Goal: Task Accomplishment & Management: Manage account settings

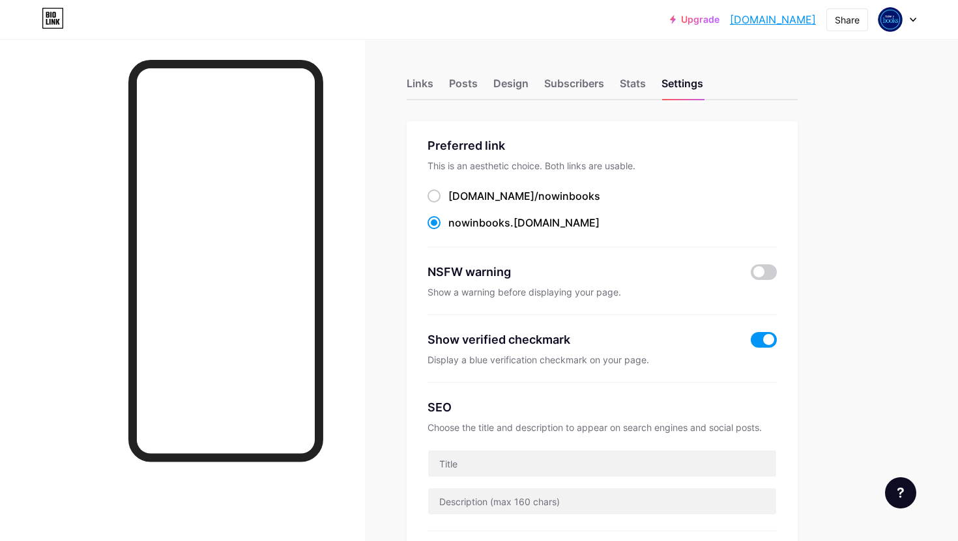
scroll to position [556, 0]
click at [636, 79] on div "Stats" at bounding box center [633, 87] width 26 height 23
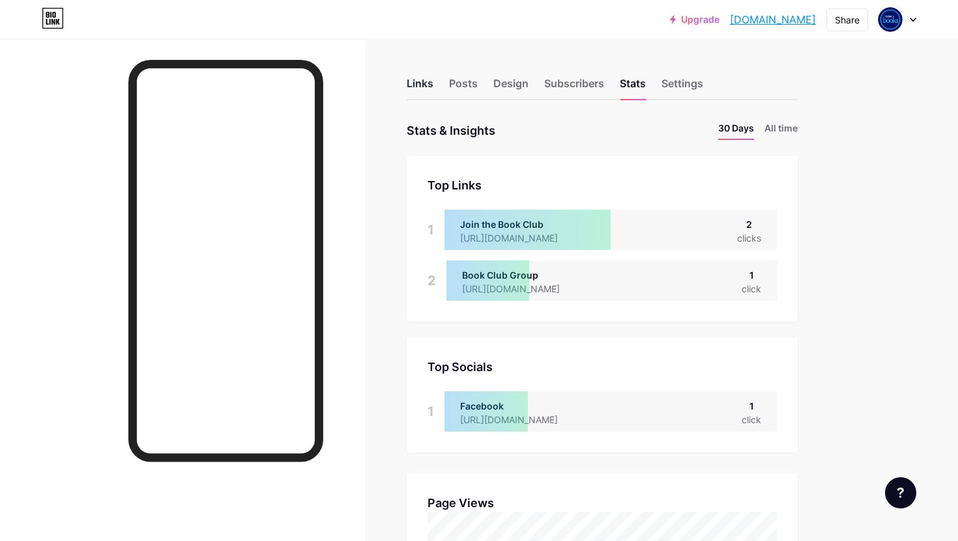
click at [413, 85] on div "Links" at bounding box center [420, 87] width 27 height 23
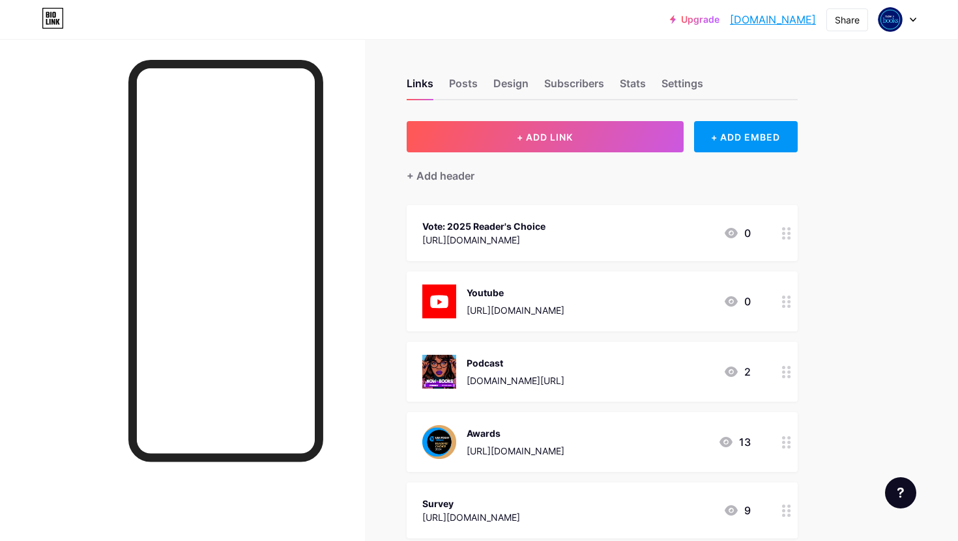
click at [468, 238] on div "[URL][DOMAIN_NAME]" at bounding box center [483, 240] width 123 height 14
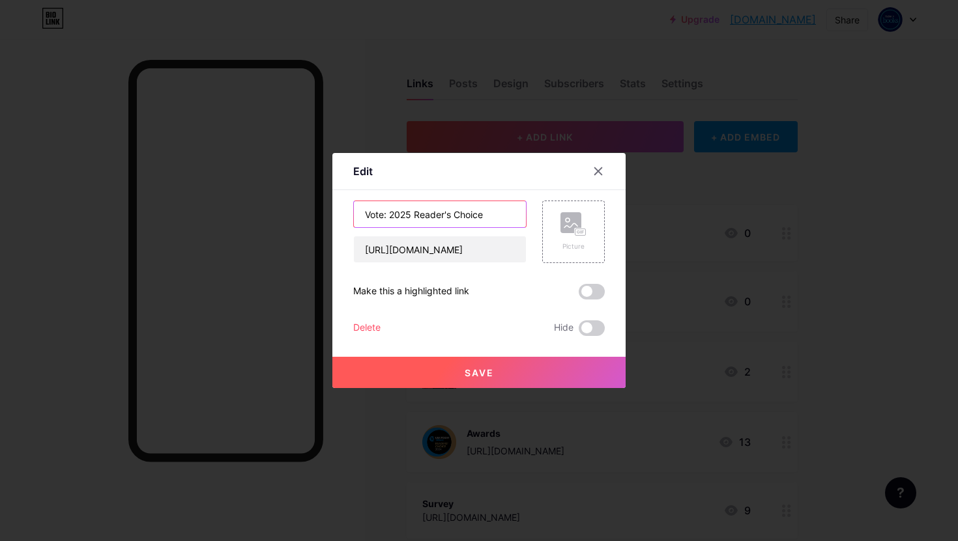
click at [374, 214] on input "Vote: 2025 Reader's Choice" at bounding box center [440, 214] width 172 height 26
click at [428, 214] on input "Awards: 2025 Reader's Choice" at bounding box center [440, 214] width 172 height 26
click at [459, 214] on input "Awards: 2025 Reader's Choice" at bounding box center [440, 214] width 172 height 26
type input "Awards: 2025 Readers' Choice"
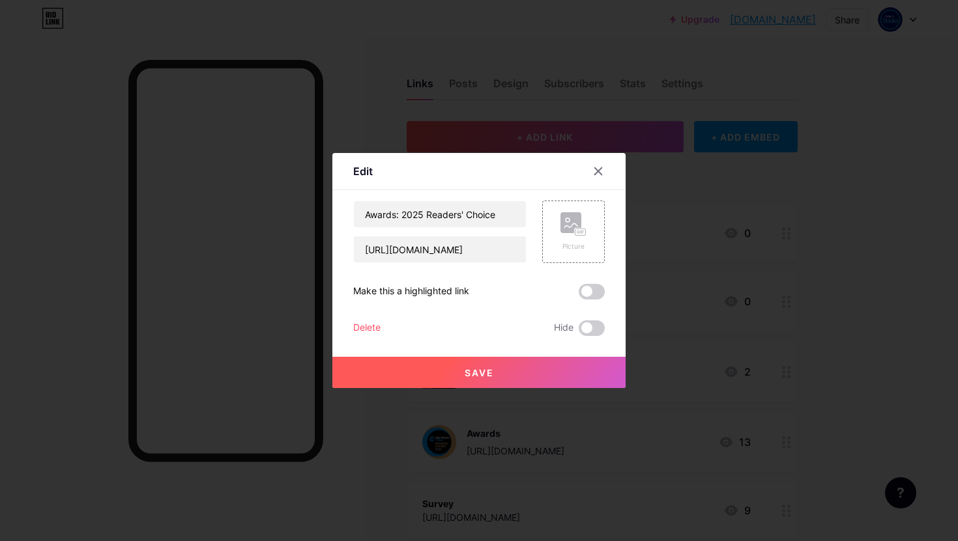
click at [475, 369] on span "Save" at bounding box center [479, 372] width 29 height 11
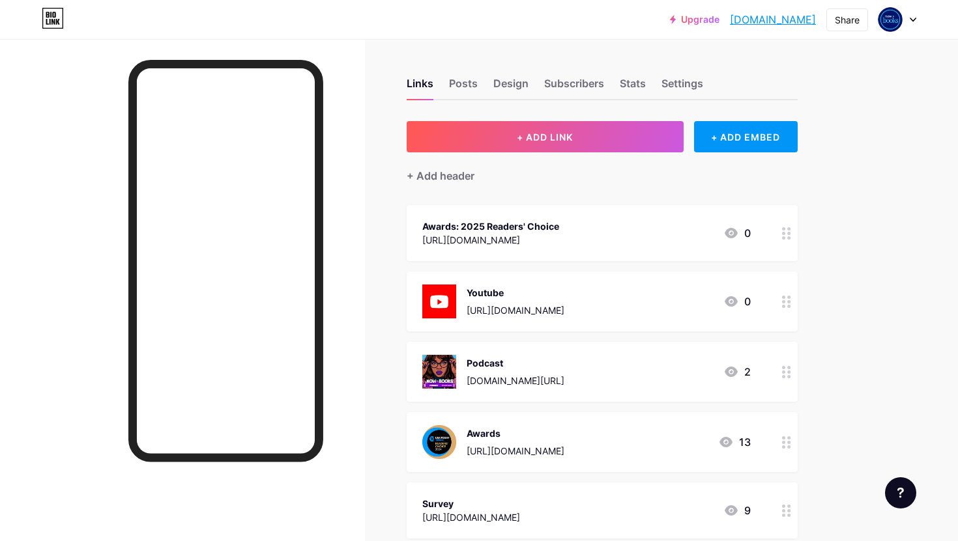
click at [514, 435] on div "Awards" at bounding box center [516, 434] width 98 height 14
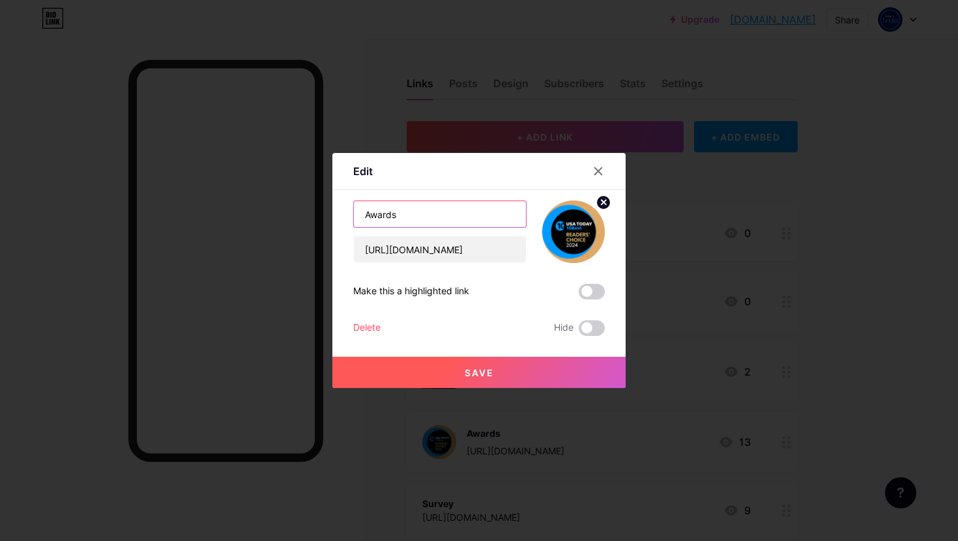
click at [414, 211] on input "Awards" at bounding box center [440, 214] width 172 height 26
type input "Awards: 2024 Readers Choice"
click at [481, 369] on span "Save" at bounding box center [479, 372] width 29 height 11
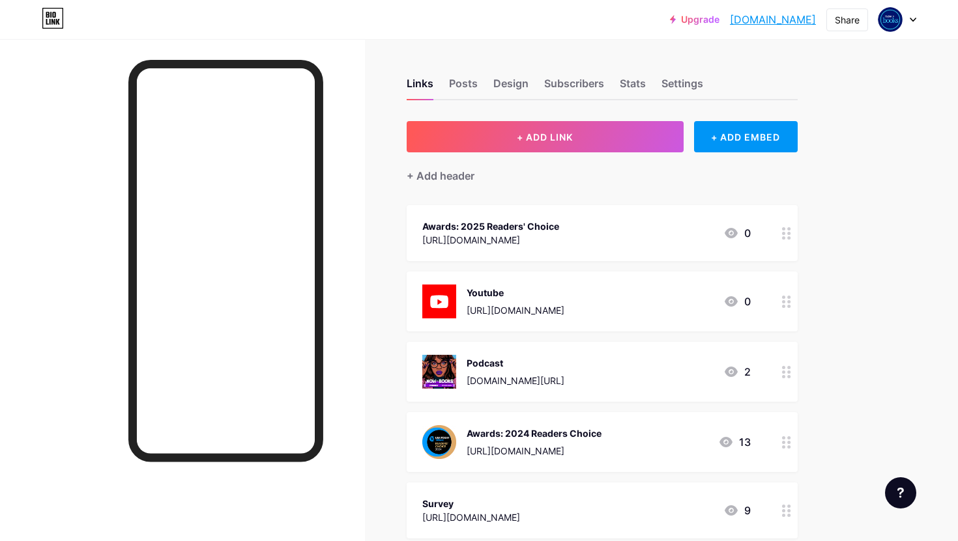
click at [478, 446] on div "[URL][DOMAIN_NAME]" at bounding box center [534, 451] width 135 height 14
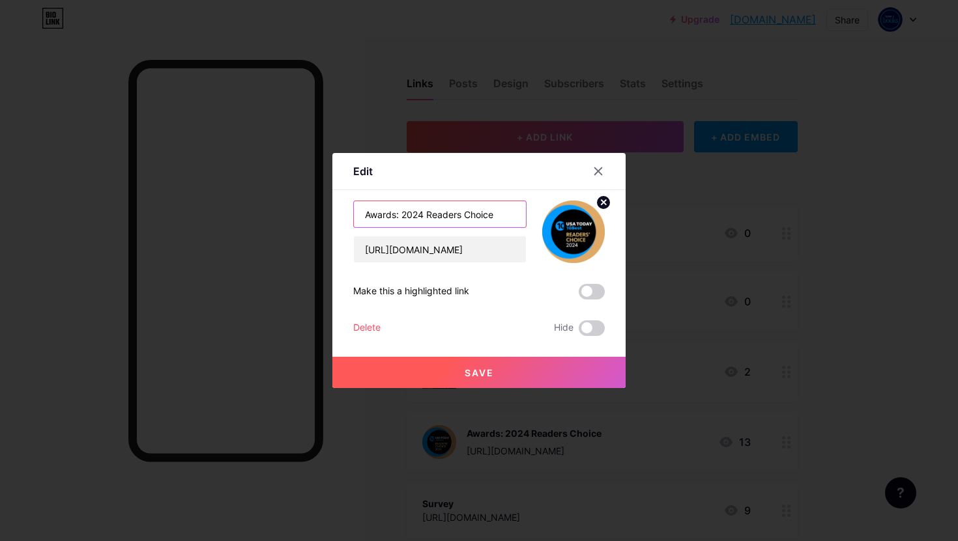
click at [395, 212] on input "Awards: 2024 Readers Choice" at bounding box center [440, 214] width 172 height 26
click at [599, 175] on icon at bounding box center [598, 171] width 10 height 10
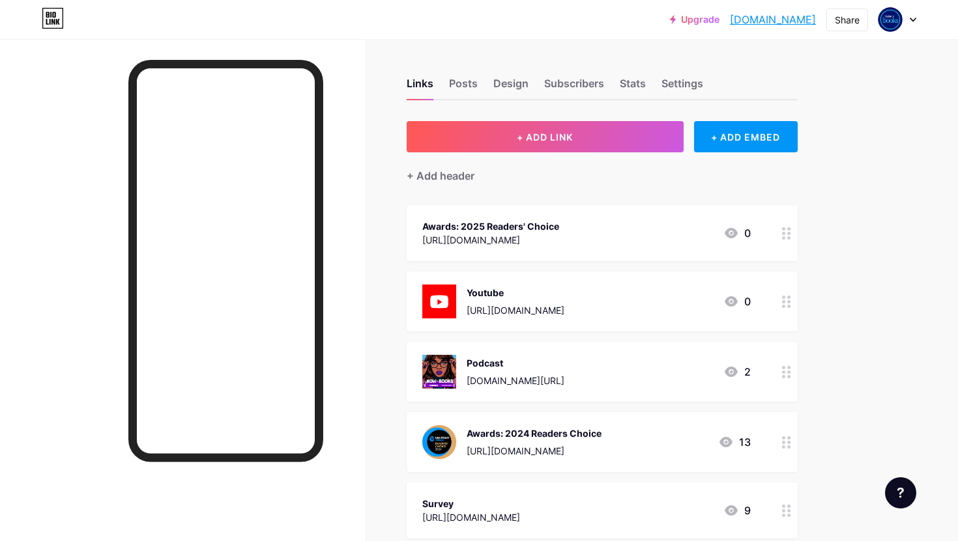
click at [85, 302] on div at bounding box center [182, 309] width 365 height 541
click at [634, 81] on div "Stats" at bounding box center [633, 87] width 26 height 23
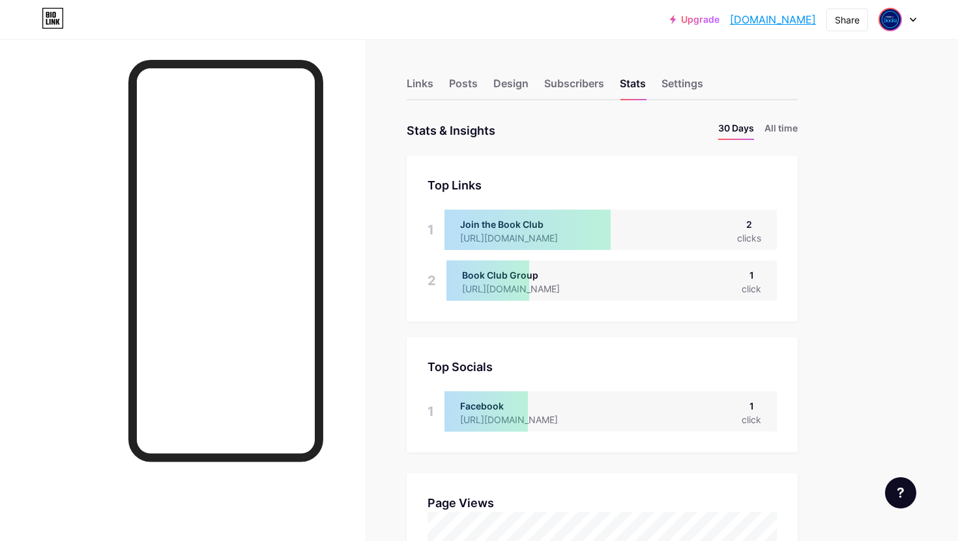
click at [887, 19] on img at bounding box center [890, 19] width 21 height 21
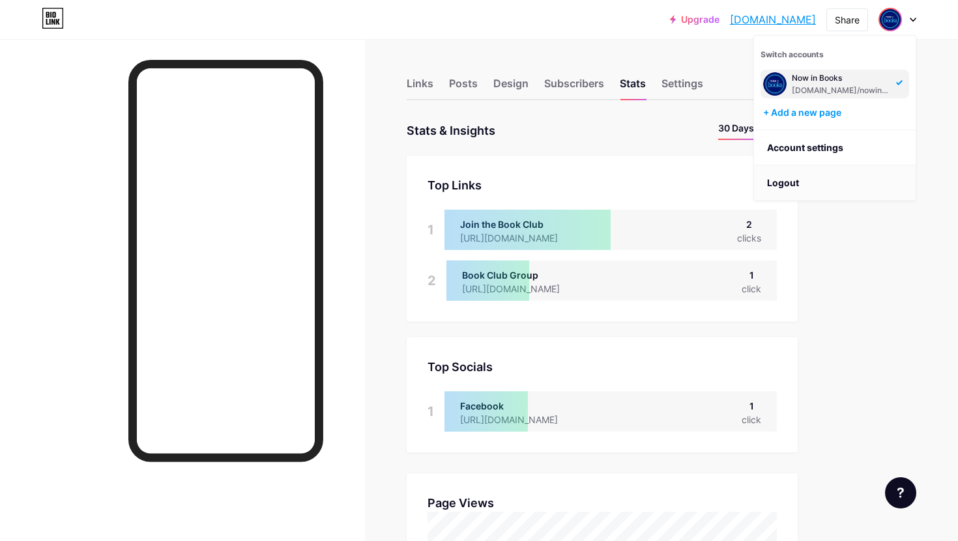
click at [796, 179] on li "Logout" at bounding box center [835, 182] width 162 height 35
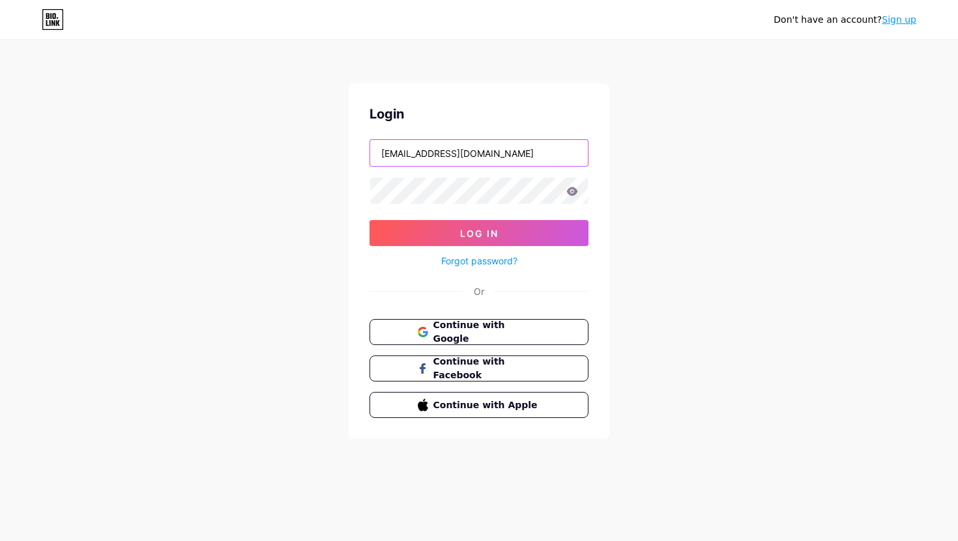
click at [521, 151] on input "[EMAIL_ADDRESS][DOMAIN_NAME]" at bounding box center [479, 153] width 218 height 26
type input "[EMAIL_ADDRESS][DOMAIN_NAME]"
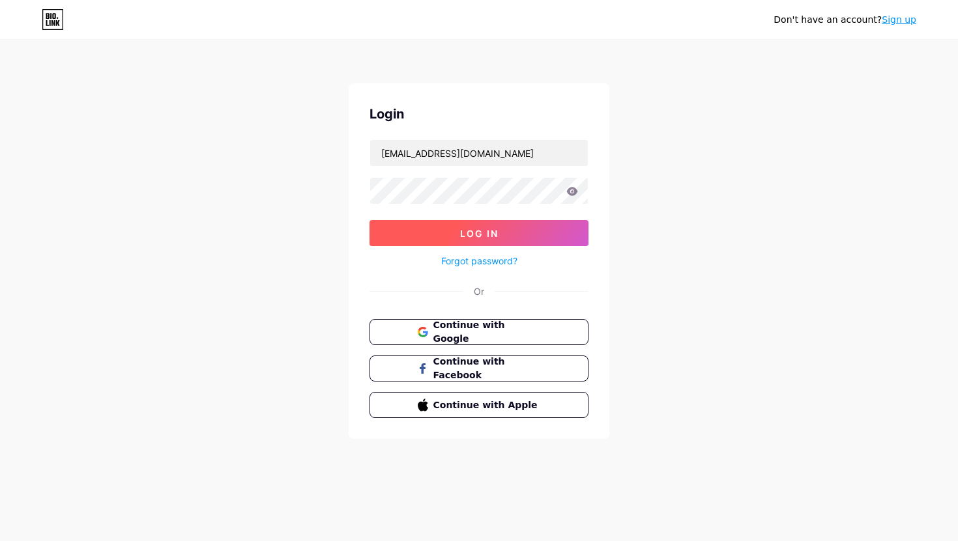
click at [503, 222] on button "Log In" at bounding box center [478, 233] width 219 height 26
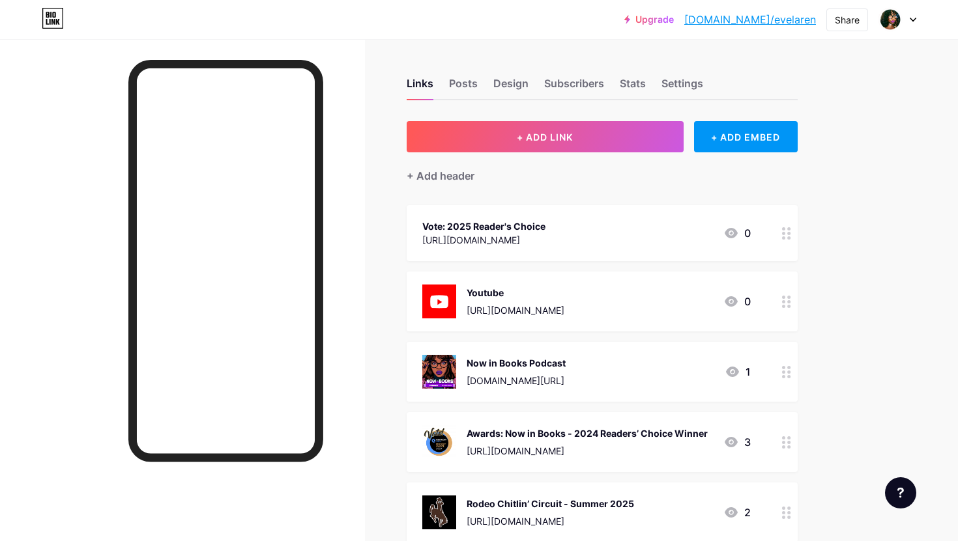
click at [430, 237] on div "[URL][DOMAIN_NAME]" at bounding box center [483, 240] width 123 height 14
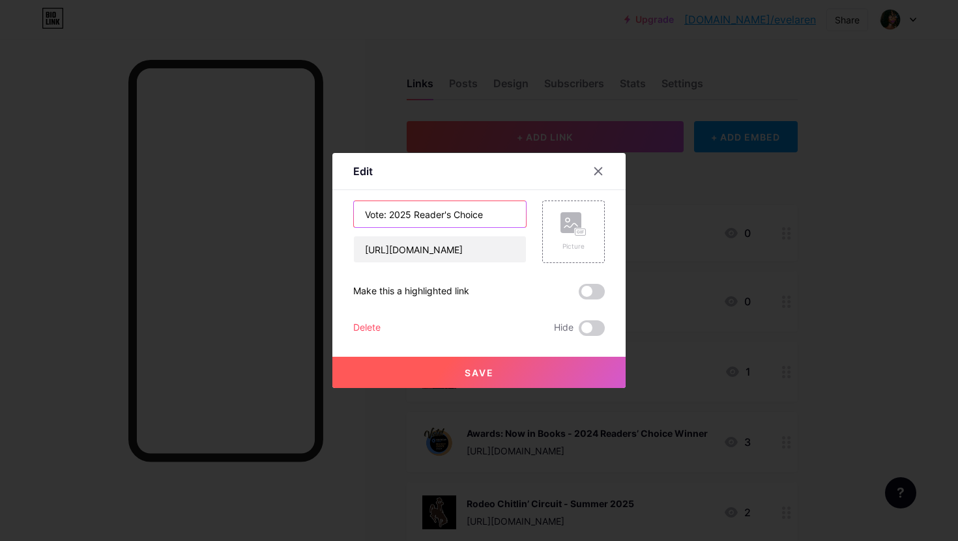
click at [364, 216] on input "Vote: 2025 Reader's Choice" at bounding box center [440, 214] width 172 height 26
type input "Awards: Now in Books: 2025 Readers' Choice Winner"
click at [409, 376] on button "Save" at bounding box center [478, 372] width 293 height 31
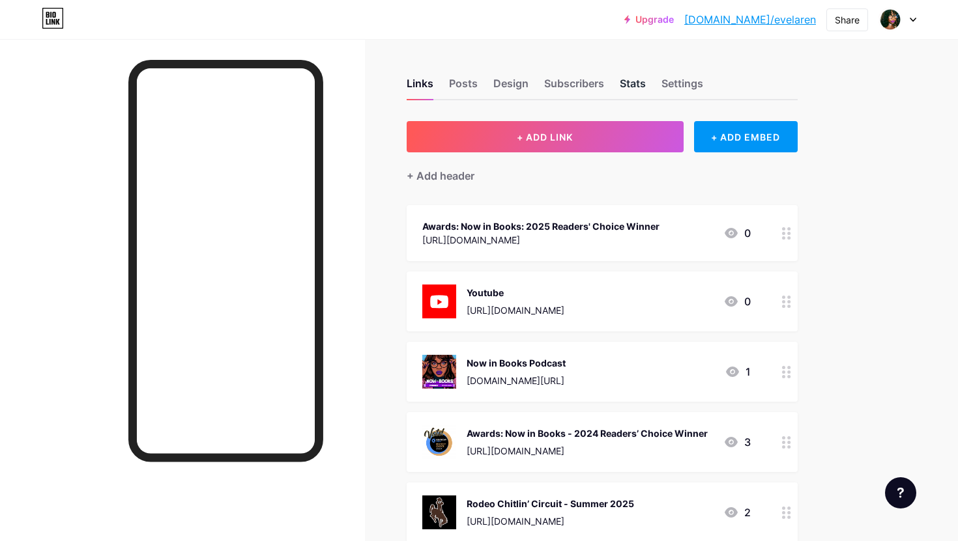
click at [637, 84] on div "Stats" at bounding box center [633, 87] width 26 height 23
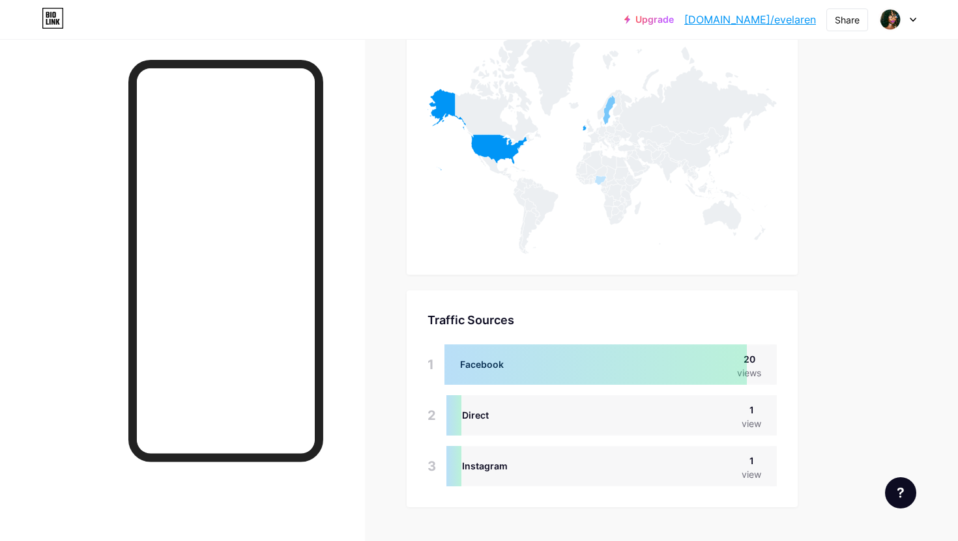
scroll to position [675, 0]
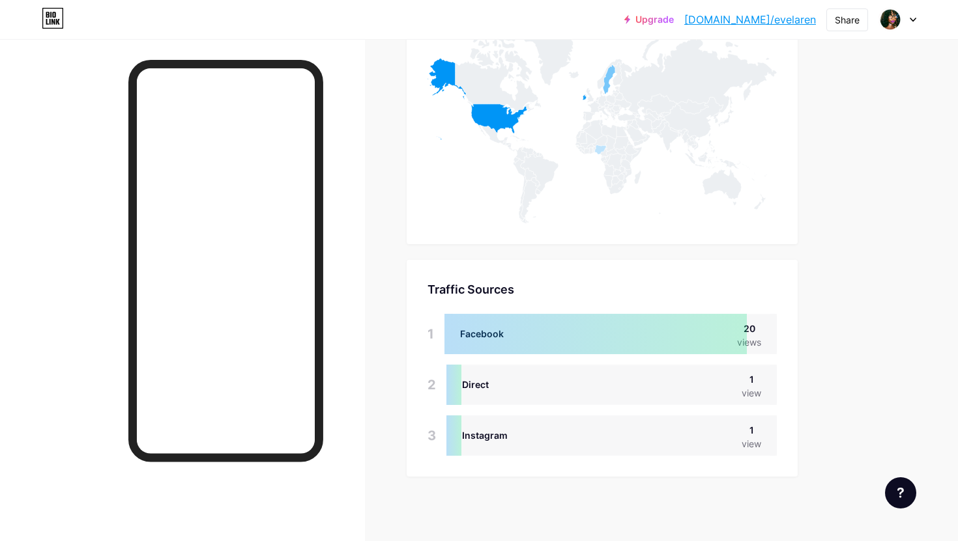
click at [70, 390] on div at bounding box center [182, 309] width 365 height 541
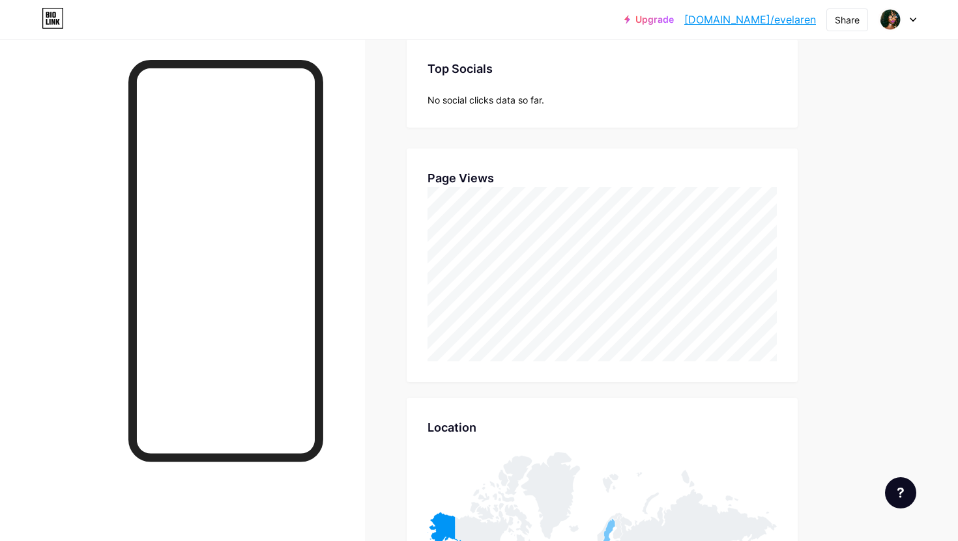
scroll to position [0, 0]
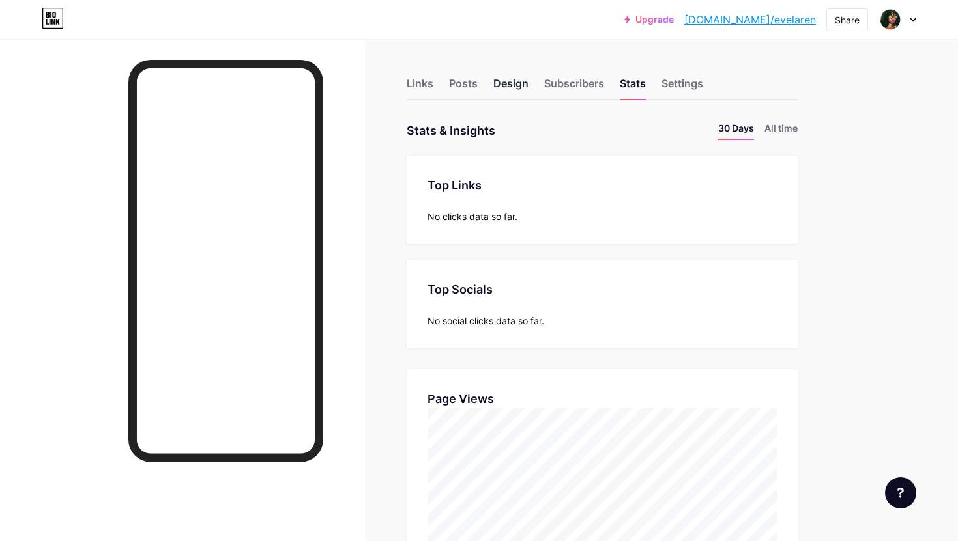
click at [506, 86] on div "Design" at bounding box center [510, 87] width 35 height 23
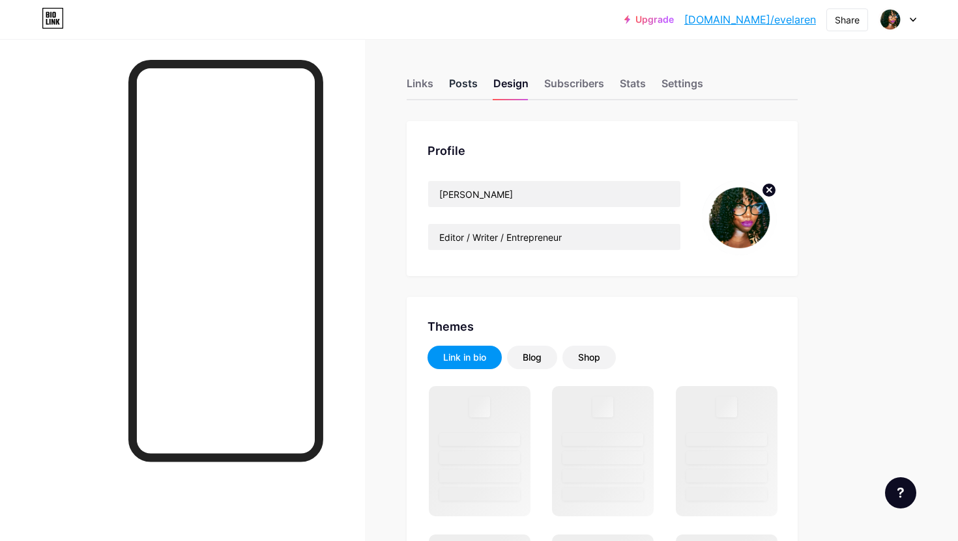
click at [461, 86] on div "Posts" at bounding box center [463, 87] width 29 height 23
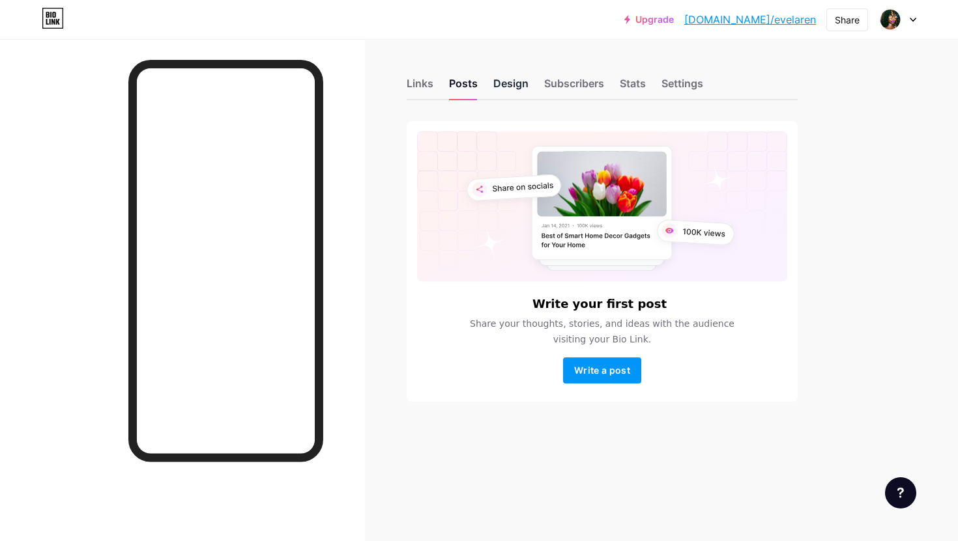
click at [511, 87] on div "Design" at bounding box center [510, 87] width 35 height 23
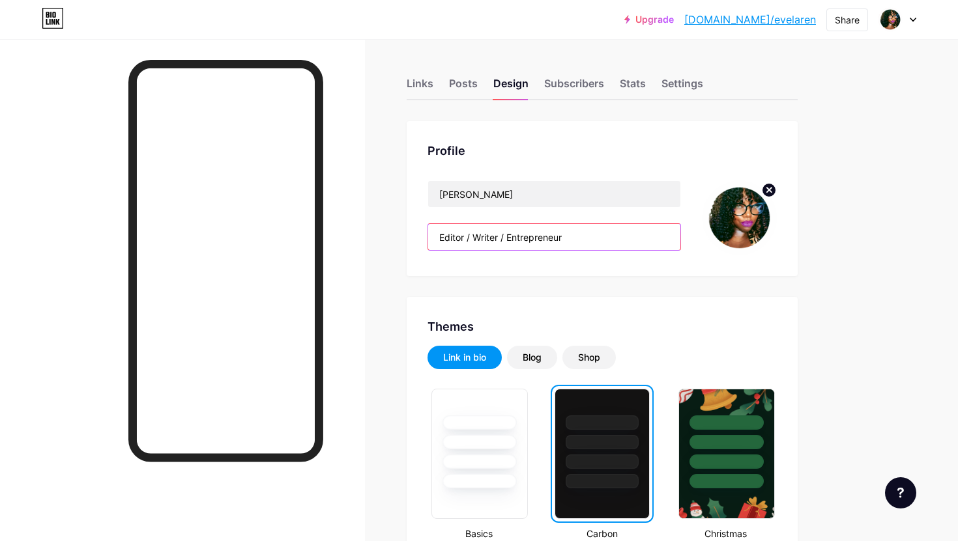
click at [438, 237] on input "Editor / Writer / Entrepreneur" at bounding box center [554, 237] width 252 height 26
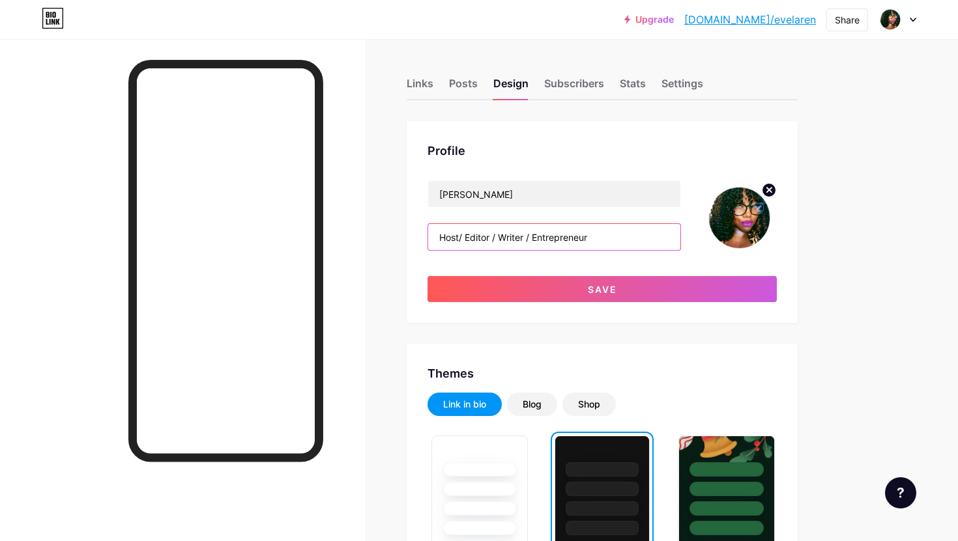
click at [574, 240] on input "Host/ Editor / Writer / Entrepreneur" at bounding box center [554, 237] width 252 height 26
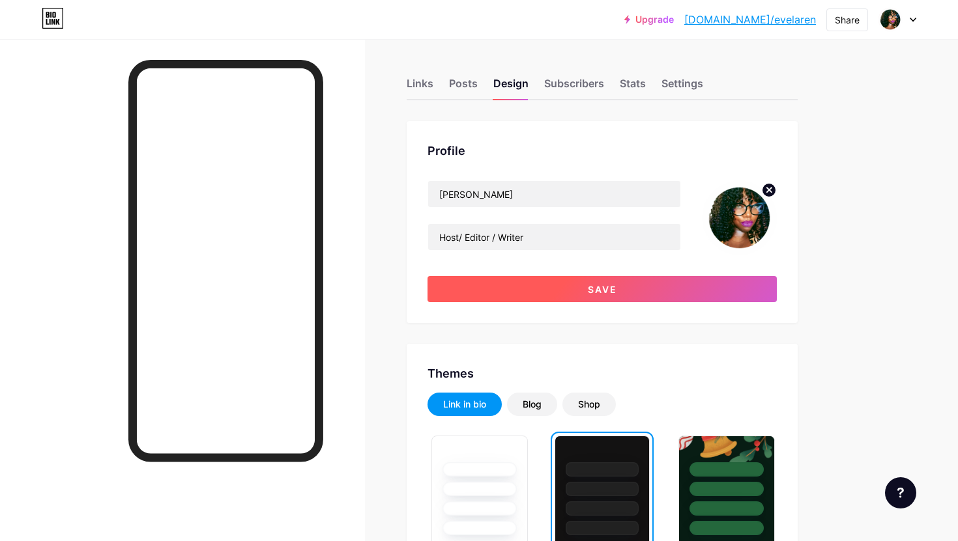
click at [509, 293] on button "Save" at bounding box center [601, 289] width 349 height 26
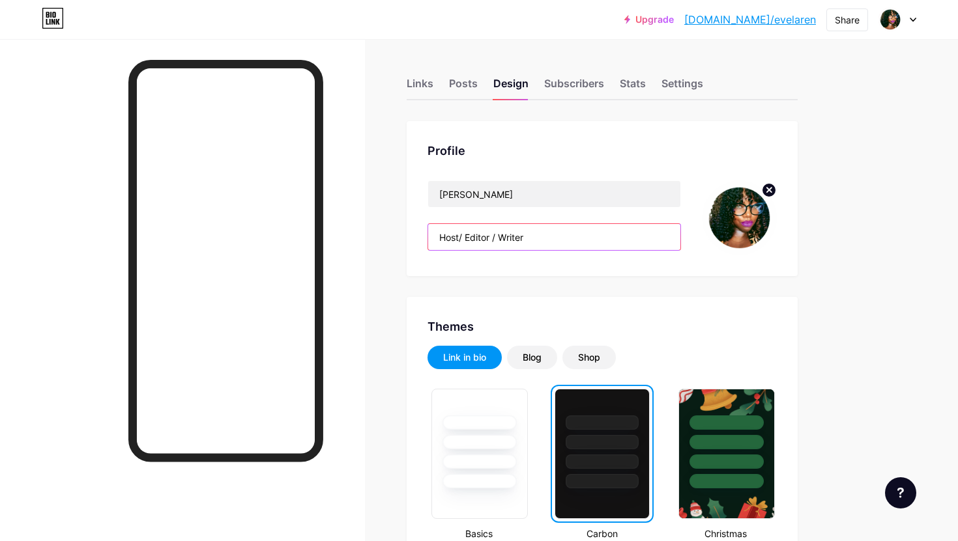
click at [461, 241] on input "Host/ Editor / Writer" at bounding box center [554, 237] width 252 height 26
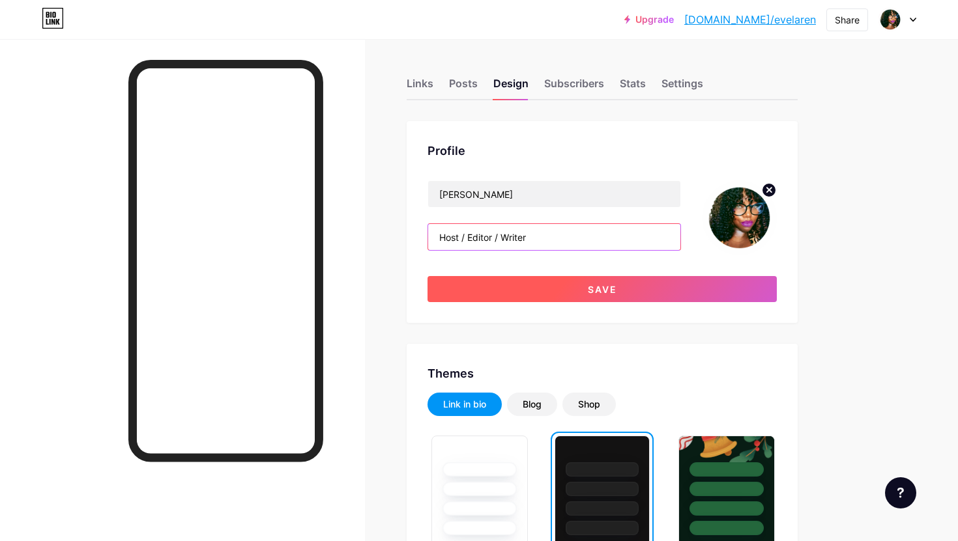
type input "Host / Editor / Writer"
click at [469, 286] on button "Save" at bounding box center [601, 289] width 349 height 26
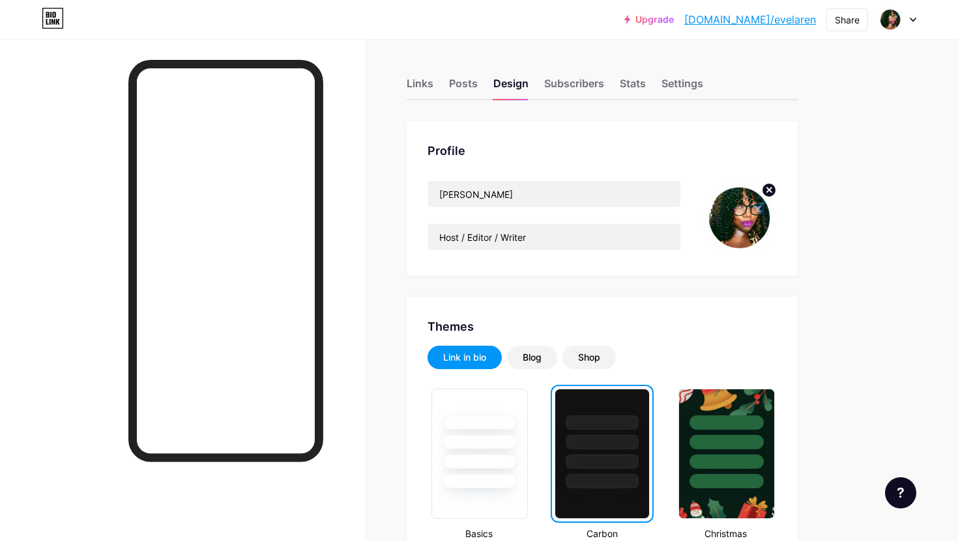
click at [426, 74] on div "Links Posts Design Subscribers Stats Settings" at bounding box center [602, 78] width 391 height 46
click at [425, 82] on div "Links" at bounding box center [420, 87] width 27 height 23
